Goal: Transaction & Acquisition: Purchase product/service

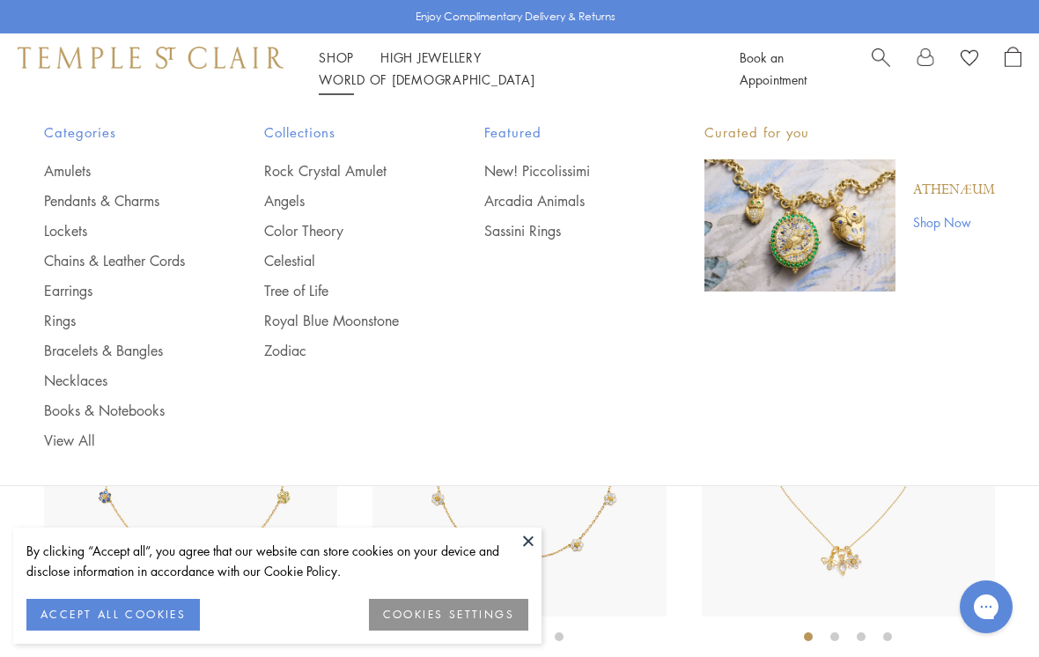
click at [129, 198] on link "Pendants & Charms" at bounding box center [119, 200] width 150 height 19
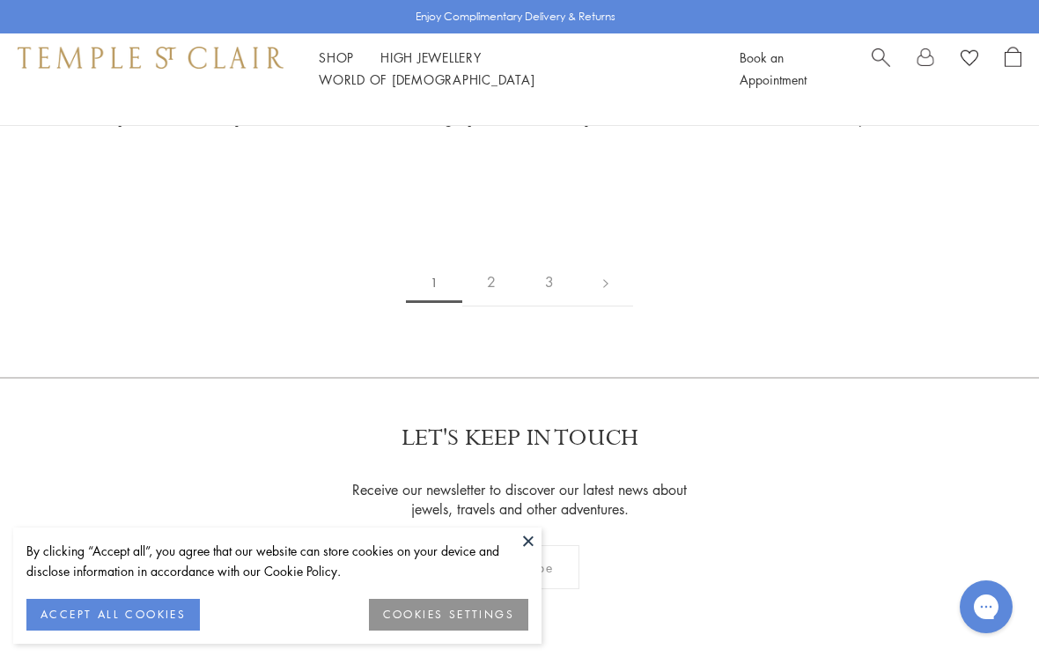
scroll to position [9908, 0]
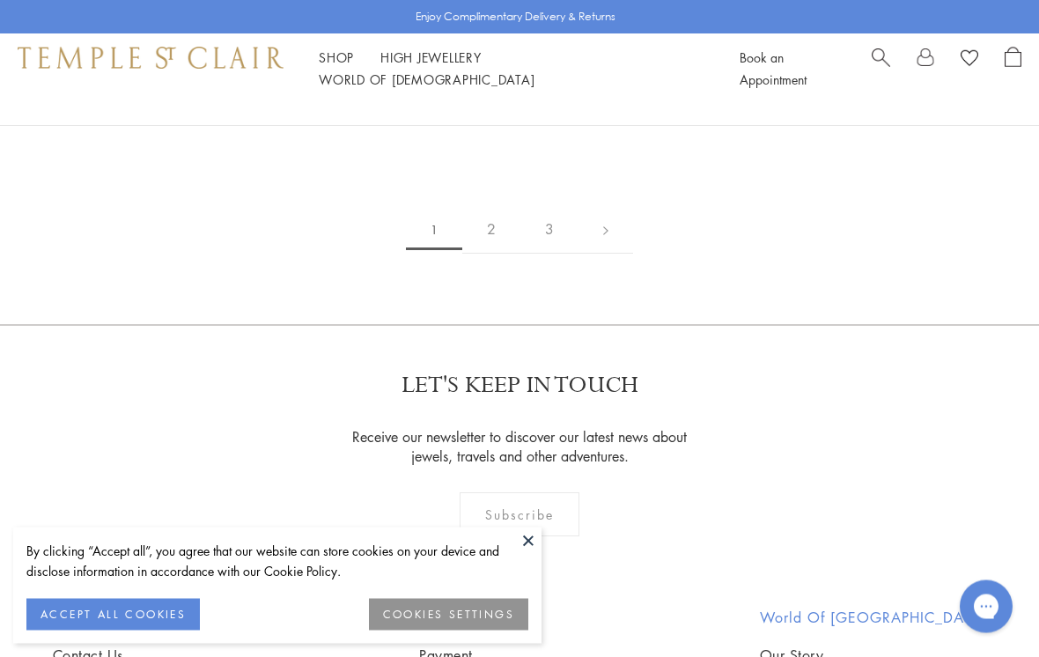
click at [492, 226] on link "2" at bounding box center [491, 230] width 58 height 48
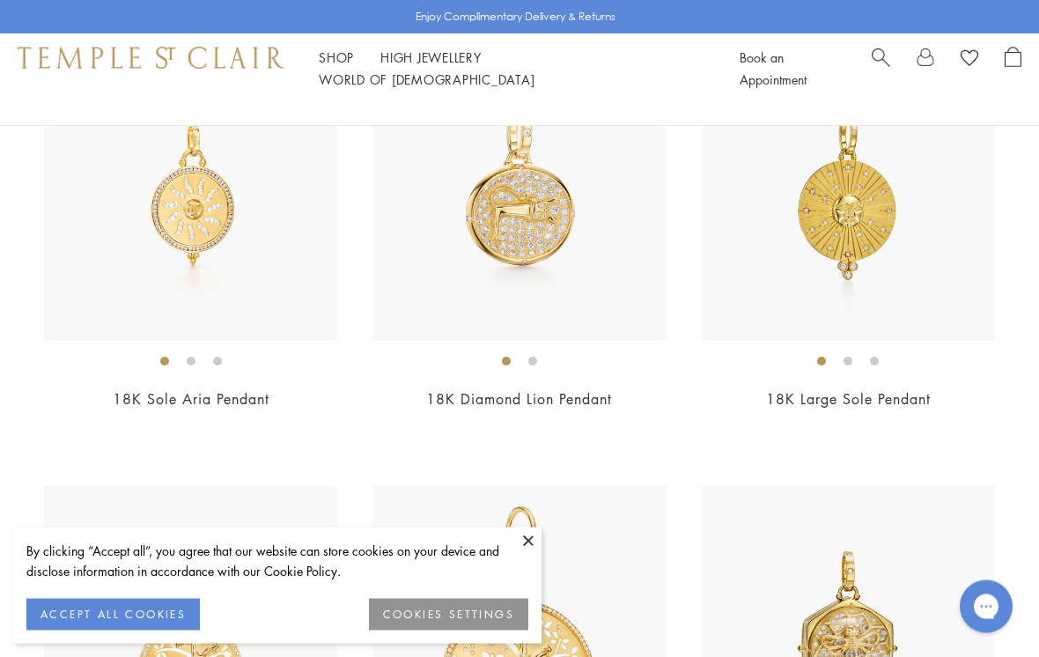
scroll to position [6421, 0]
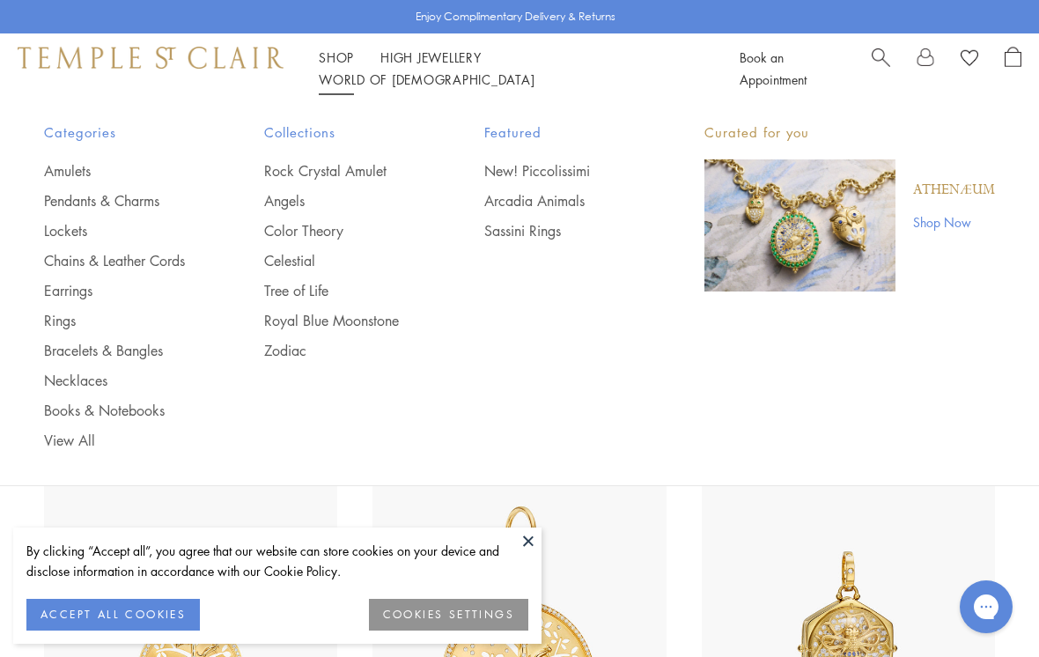
click at [129, 259] on link "Chains & Leather Cords" at bounding box center [119, 260] width 150 height 19
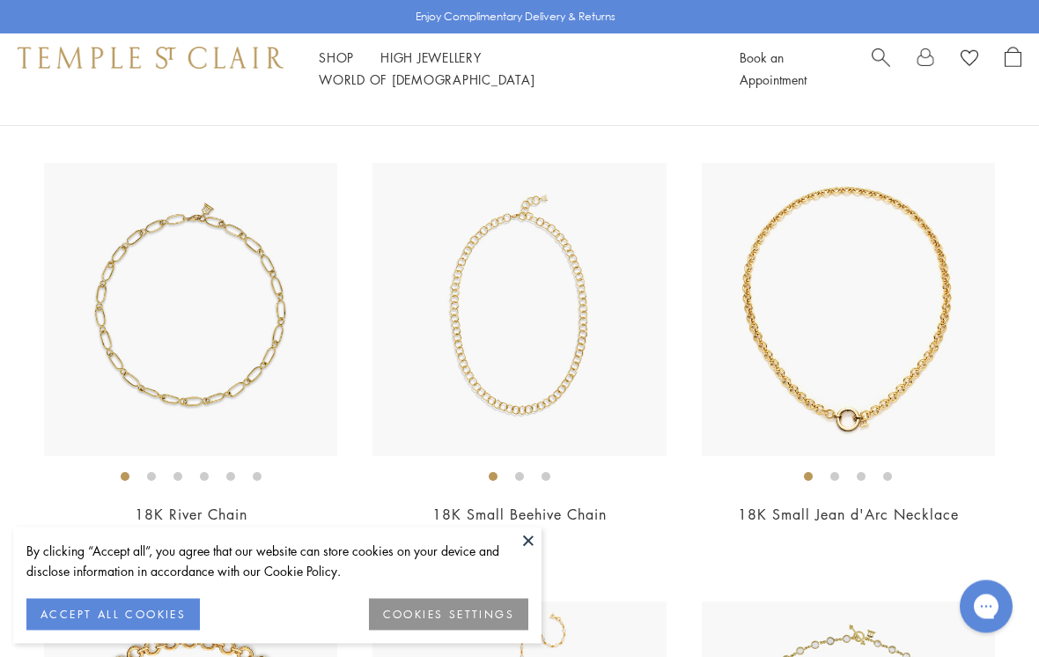
scroll to position [1477, 0]
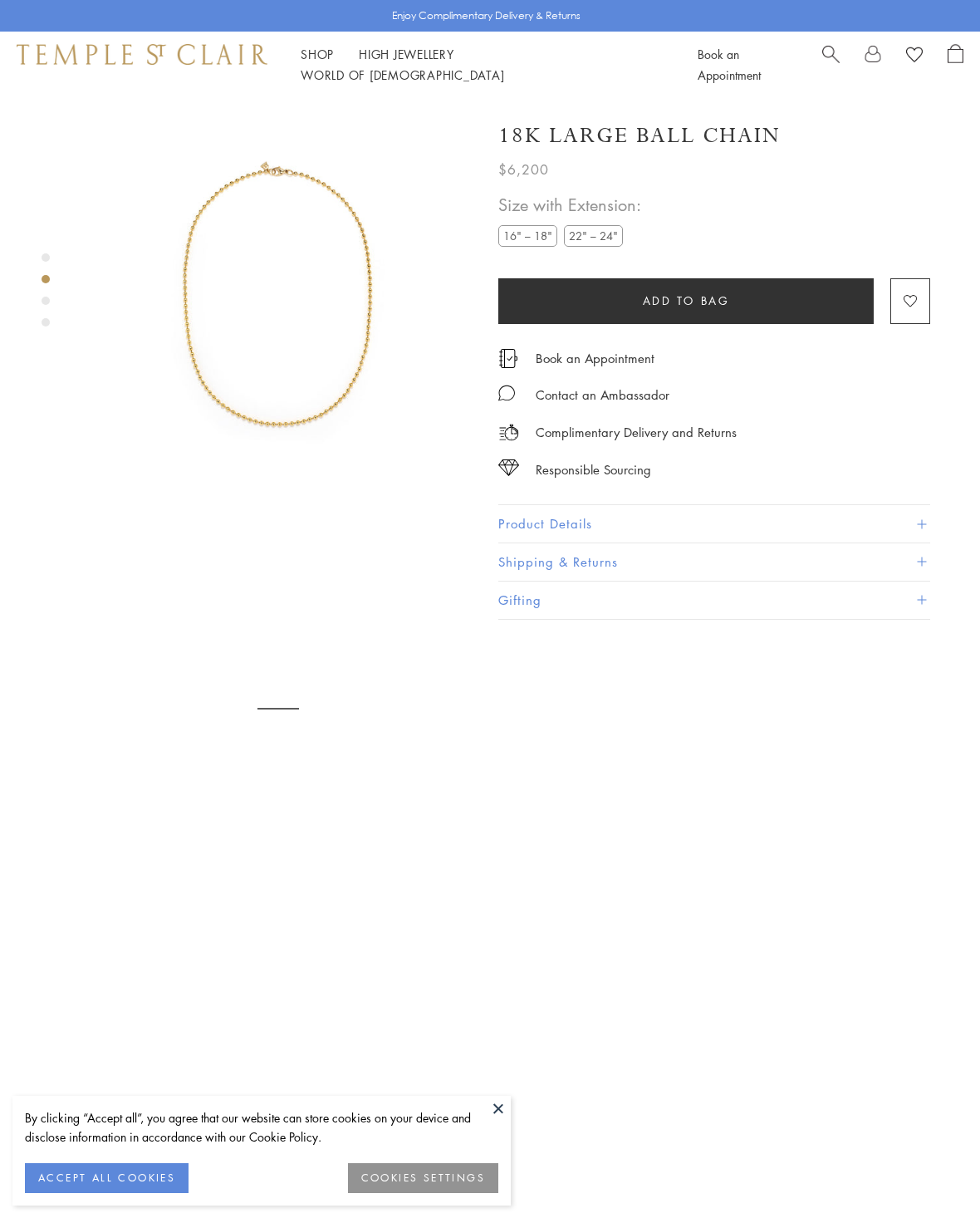
scroll to position [97, 0]
